Goal: Find specific page/section: Find specific page/section

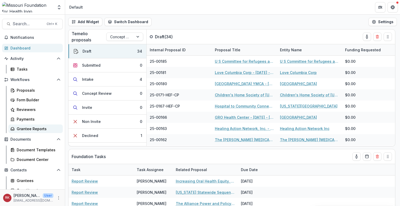
click at [27, 129] on div "Grantee Reports" at bounding box center [38, 128] width 42 height 5
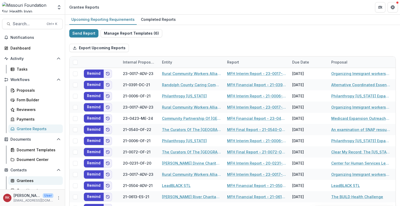
click at [27, 177] on link "Grantees" at bounding box center [35, 180] width 54 height 9
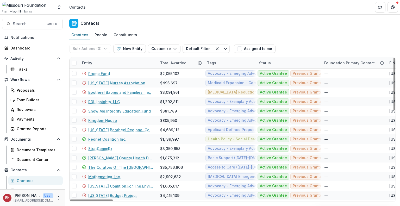
click at [91, 61] on div "Entity" at bounding box center [87, 62] width 16 height 5
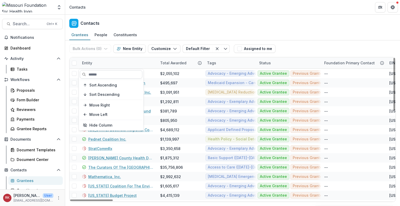
click at [95, 75] on input at bounding box center [111, 74] width 62 height 8
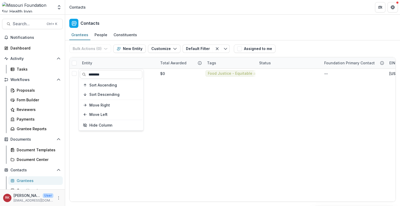
type input "********"
click at [161, 29] on div "Contacts" at bounding box center [232, 22] width 335 height 15
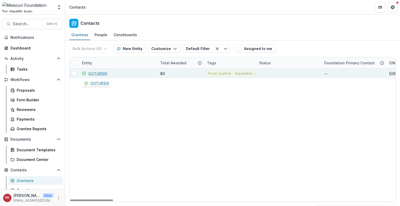
click at [97, 74] on link "GOTURSIX" at bounding box center [97, 73] width 19 height 5
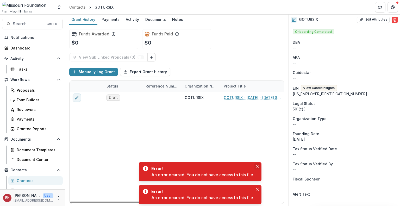
click at [256, 167] on icon "Close" at bounding box center [257, 166] width 3 height 3
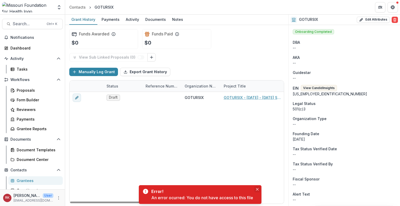
click at [257, 188] on icon "Close" at bounding box center [257, 189] width 3 height 3
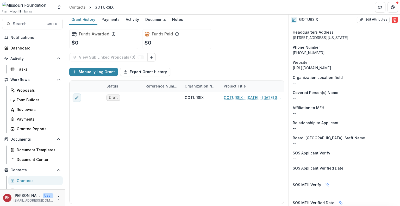
scroll to position [275, 0]
